Goal: Task Accomplishment & Management: Use online tool/utility

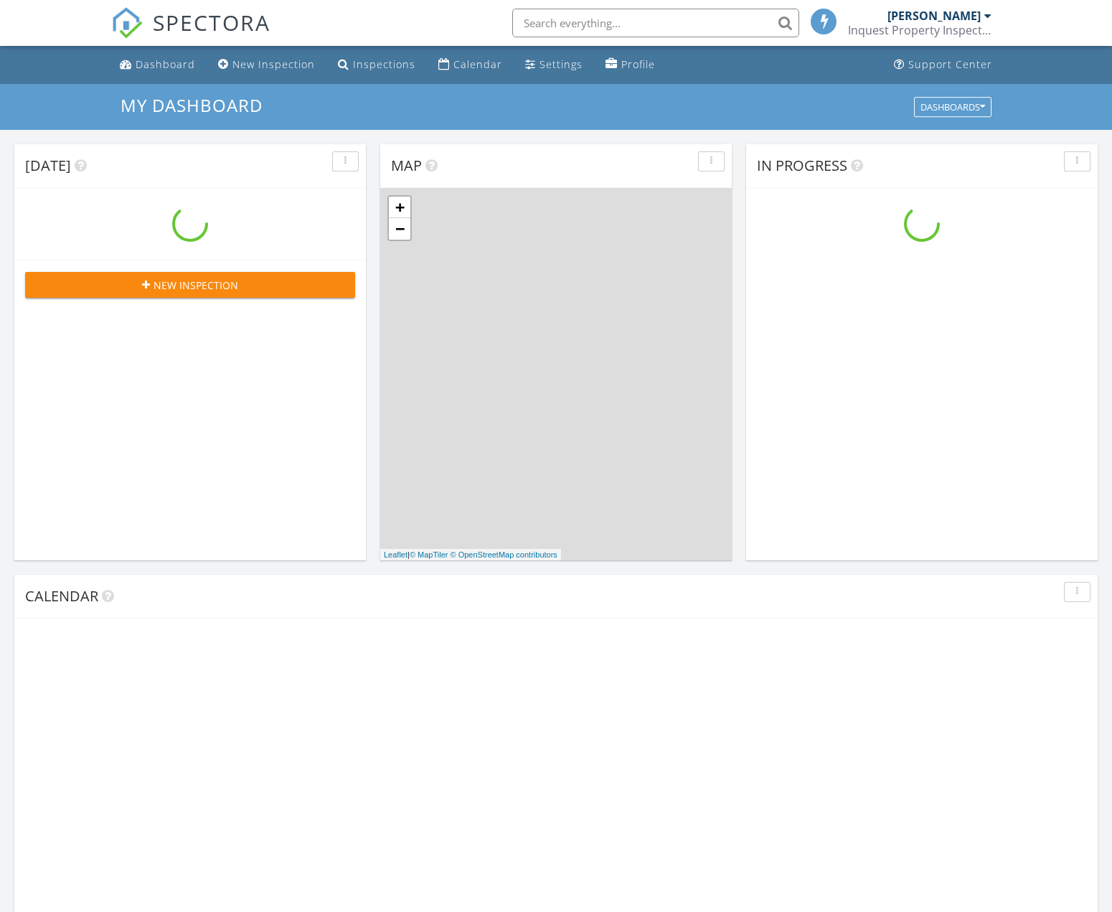
scroll to position [1306, 1112]
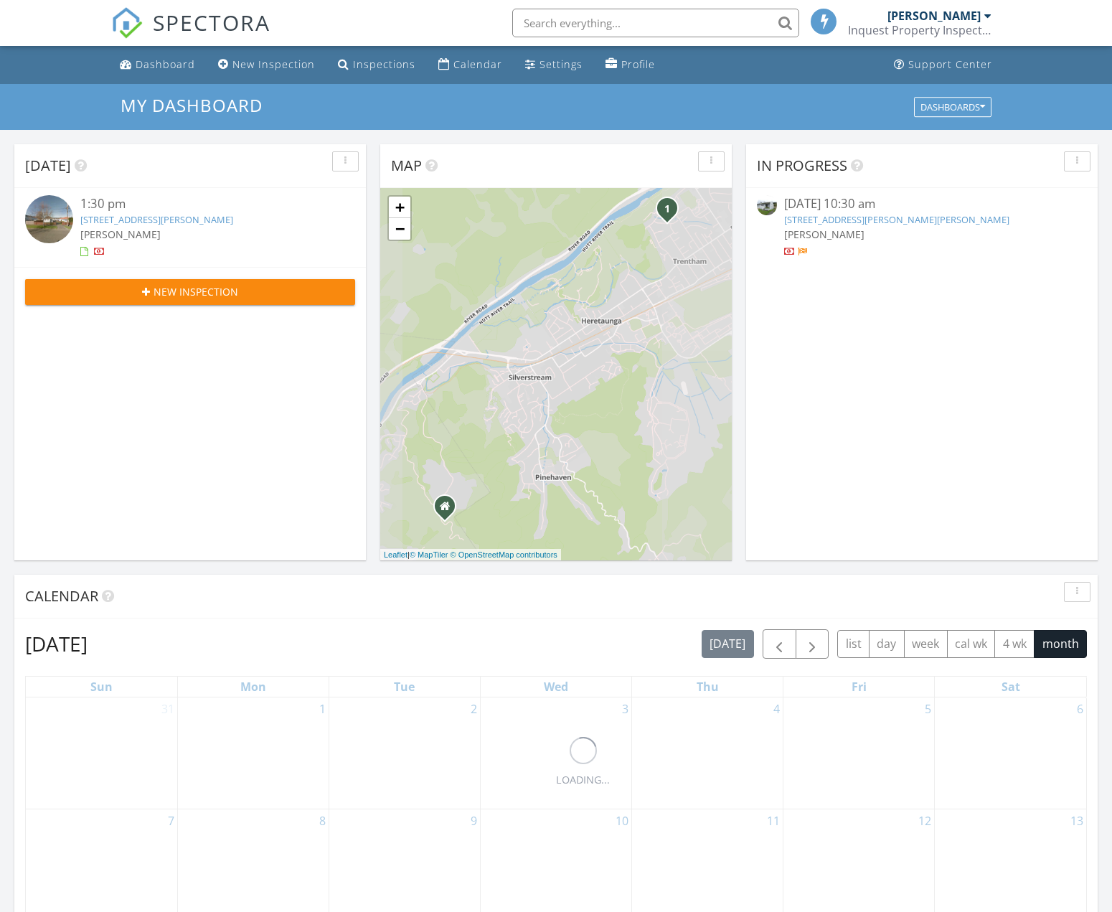
drag, startPoint x: 875, startPoint y: 222, endPoint x: 851, endPoint y: 228, distance: 25.2
click at [875, 221] on link "224 George St, Stokes Valley, Lower Hutt, 5019" at bounding box center [896, 219] width 225 height 13
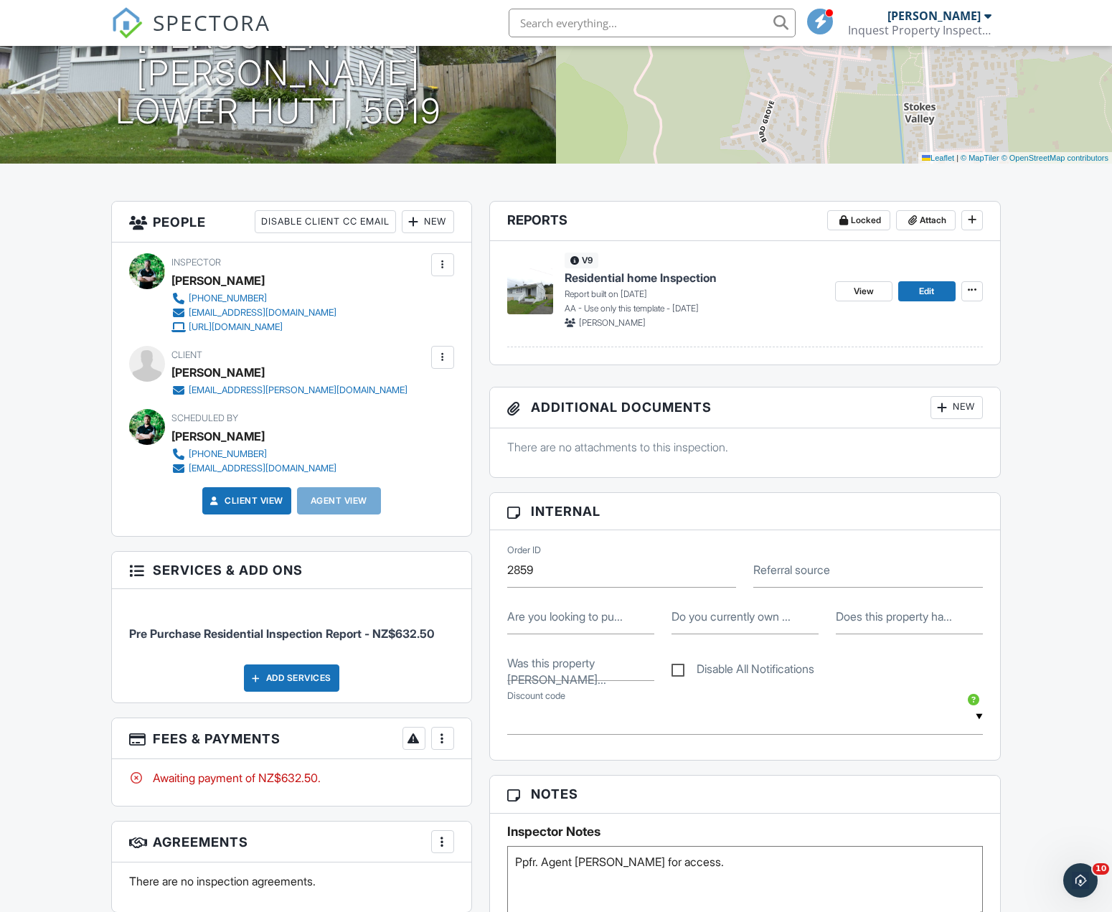
click at [647, 280] on span "Residential home Inspection" at bounding box center [640, 278] width 152 height 16
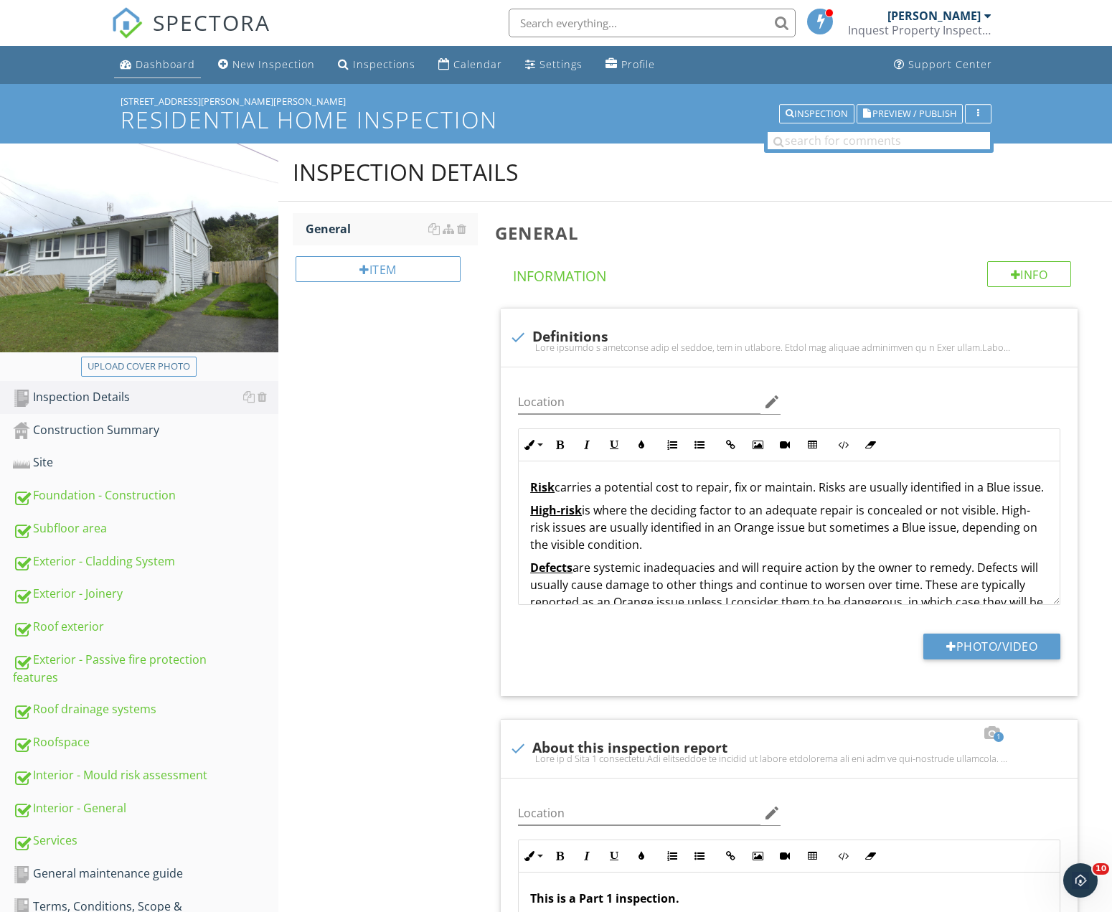
click at [167, 64] on div "Dashboard" at bounding box center [166, 64] width 60 height 14
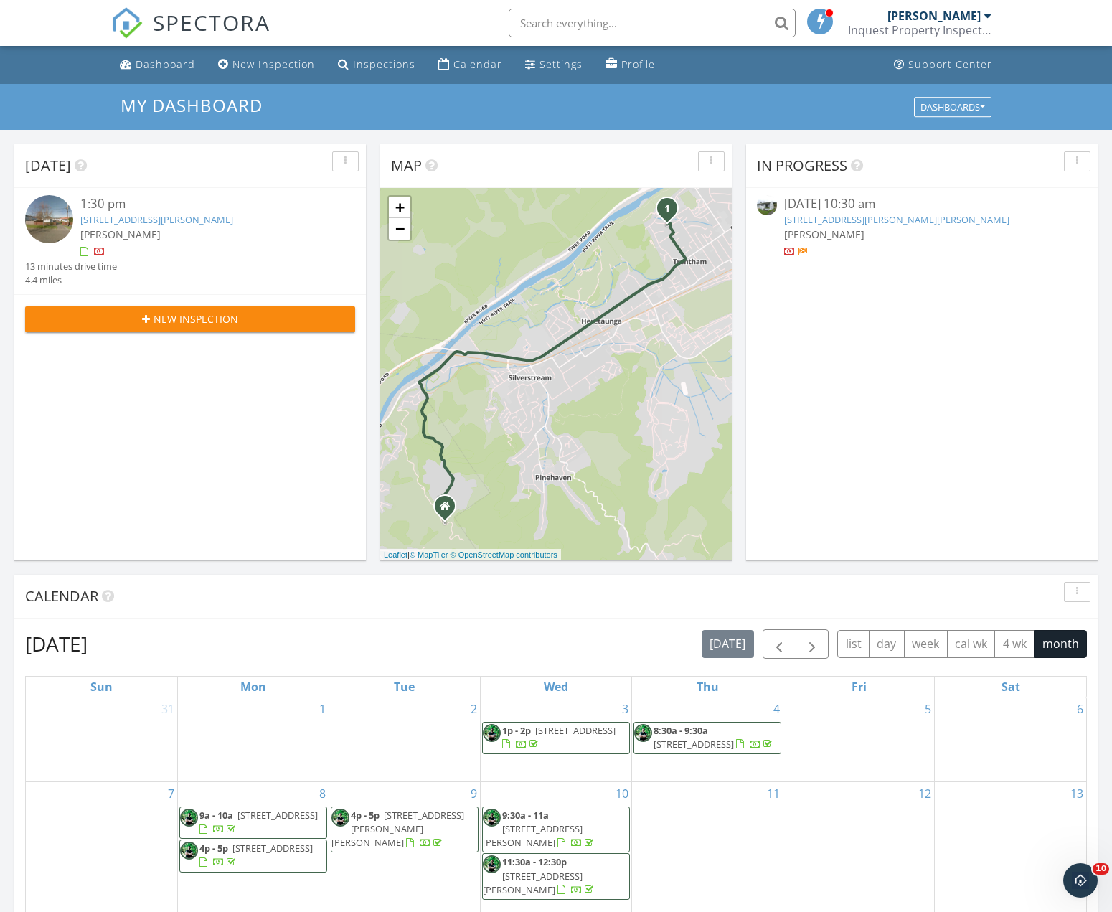
click at [177, 219] on link "21 Rimutaka St, Trentham, Upper Hutt, Wellington Region 5018" at bounding box center [156, 219] width 153 height 13
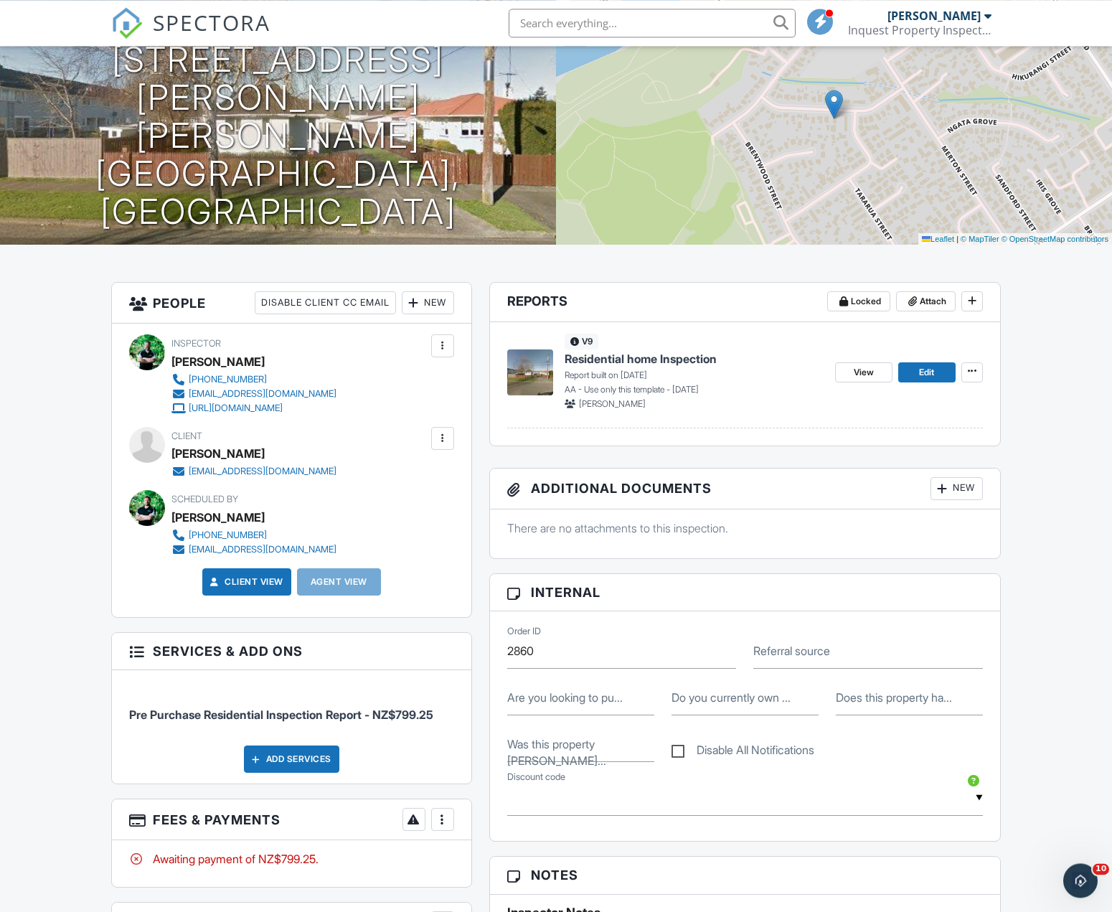
scroll to position [146, 0]
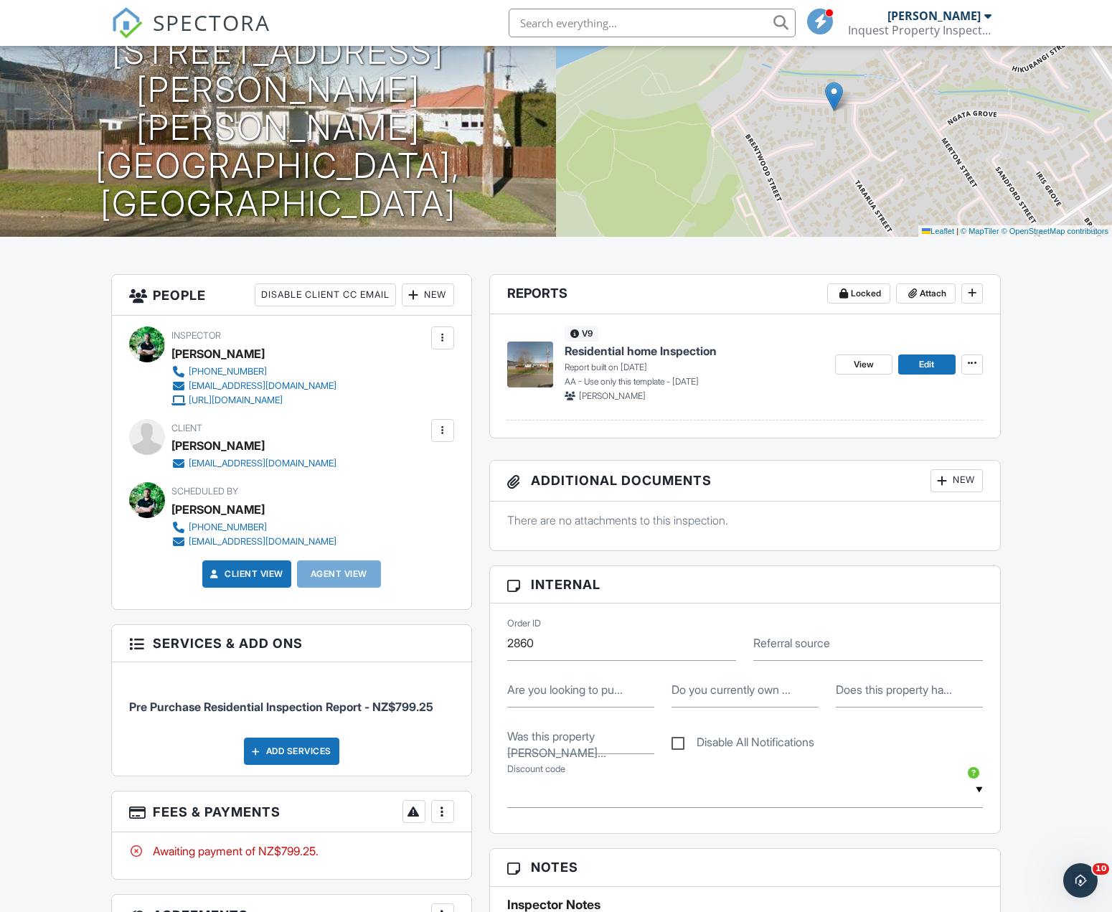
click at [656, 356] on span "Residential home Inspection" at bounding box center [640, 351] width 152 height 16
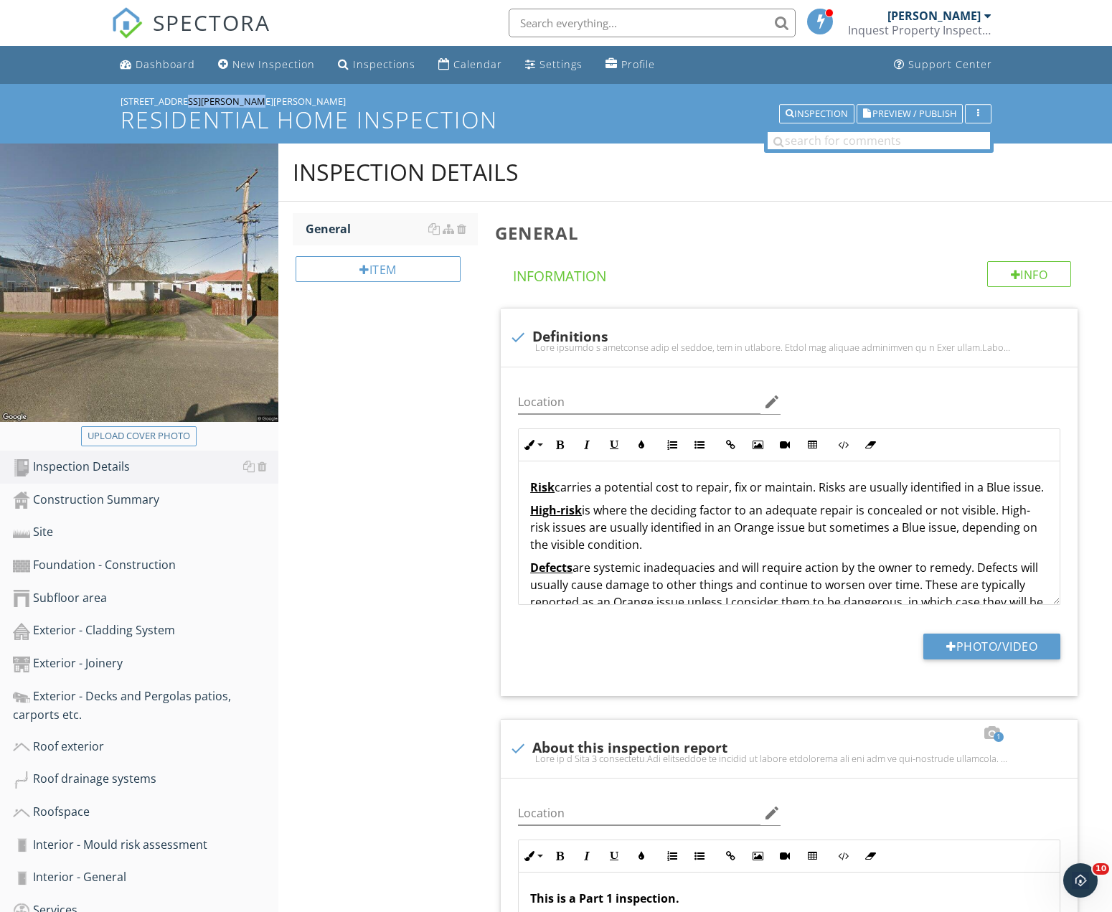
drag, startPoint x: 184, startPoint y: 99, endPoint x: 121, endPoint y: 100, distance: 63.1
click at [92, 105] on div "[STREET_ADDRESS][PERSON_NAME][PERSON_NAME] Residential home Inspection Inspecti…" at bounding box center [556, 114] width 1112 height 60
copy div "[STREET_ADDRESS]"
click at [161, 67] on div "Dashboard" at bounding box center [166, 64] width 60 height 14
